Goal: Task Accomplishment & Management: Use online tool/utility

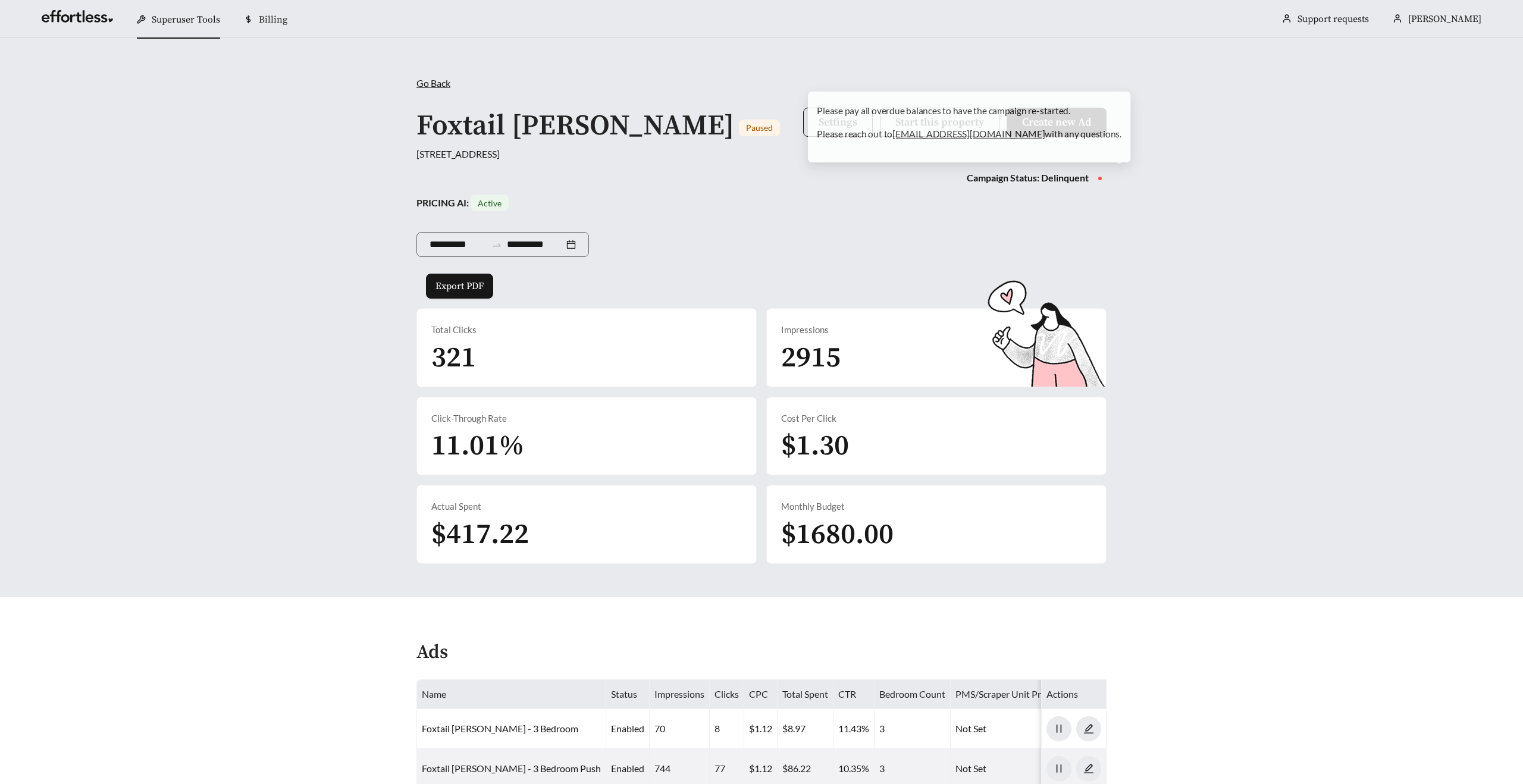
click at [822, 138] on span "Settings Start this property Create new Ad" at bounding box center [954, 125] width 303 height 37
click at [819, 130] on button "Settings" at bounding box center [838, 122] width 69 height 29
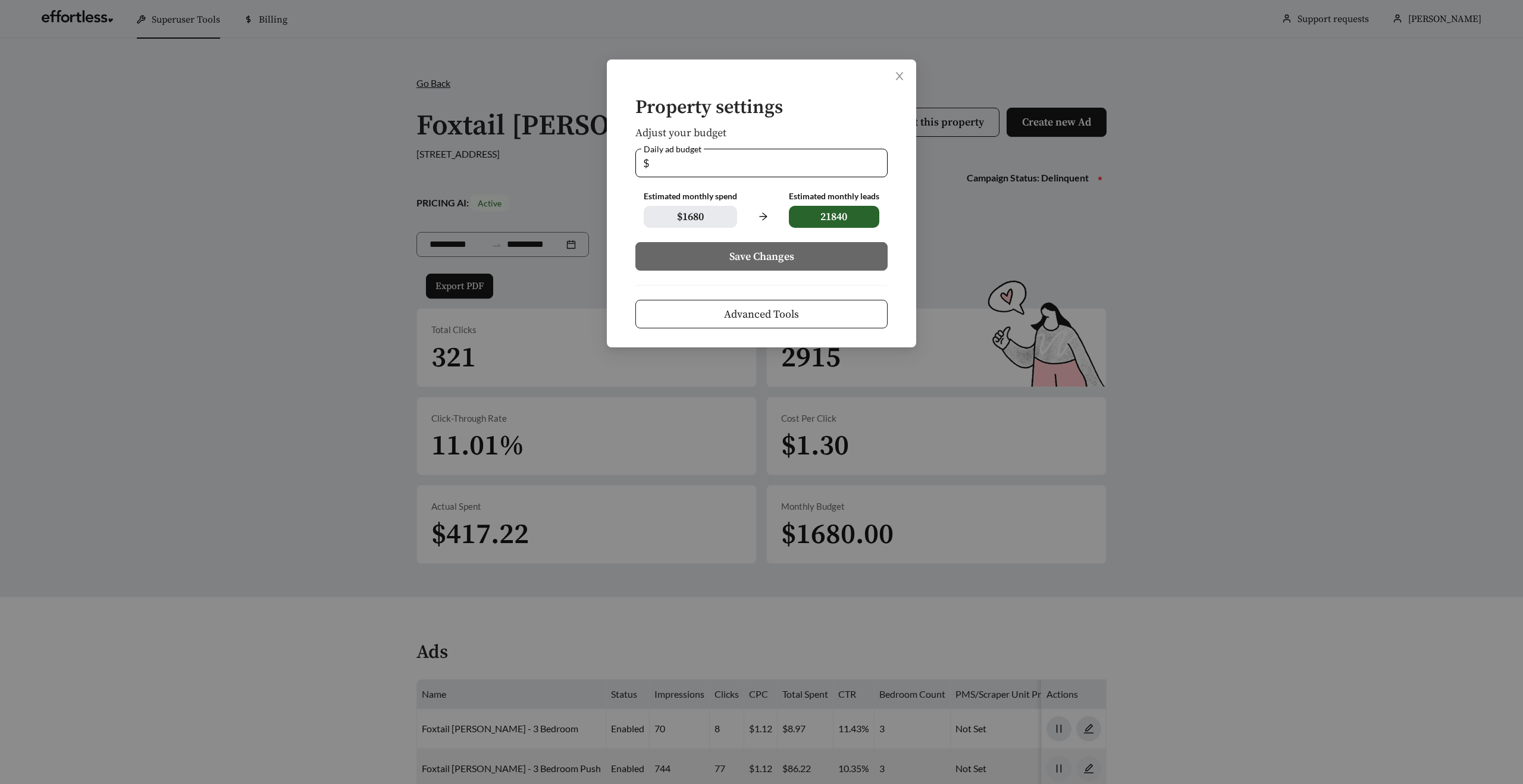
click at [720, 319] on button "Advanced Tools" at bounding box center [761, 314] width 252 height 29
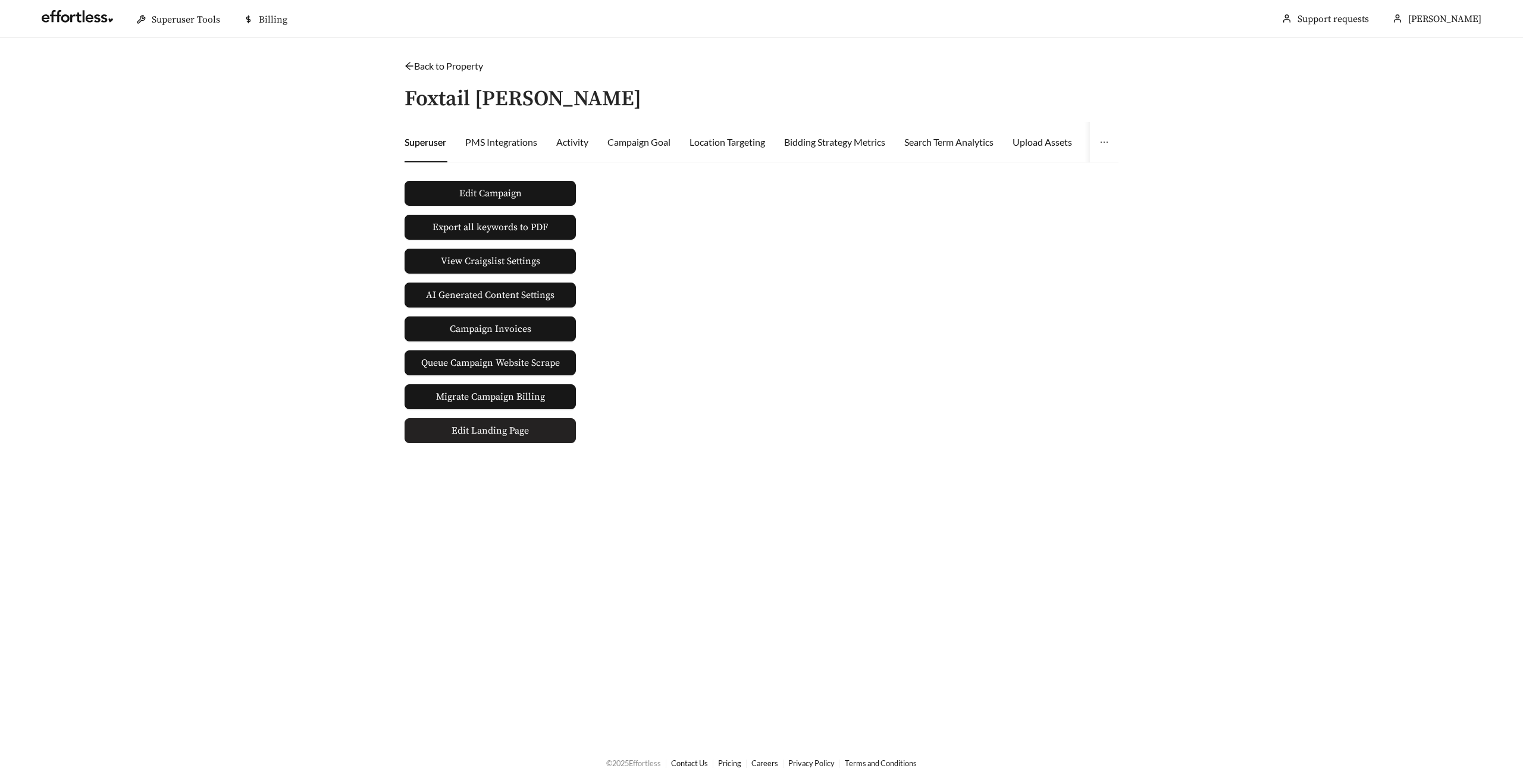
click at [481, 437] on span "Edit Landing Page" at bounding box center [490, 430] width 77 height 24
